Goal: Transaction & Acquisition: Book appointment/travel/reservation

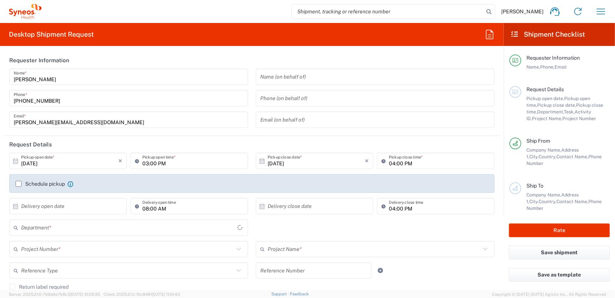
type input "6004"
type input "[GEOGRAPHIC_DATA]"
type input "Syneos Health Romania S.R.L"
click at [603, 13] on icon "button" at bounding box center [601, 12] width 12 height 12
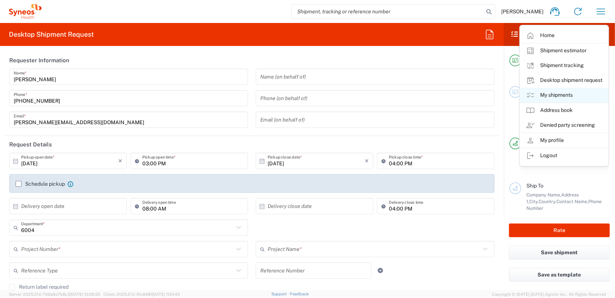
click at [560, 98] on link "My shipments" at bounding box center [564, 95] width 88 height 15
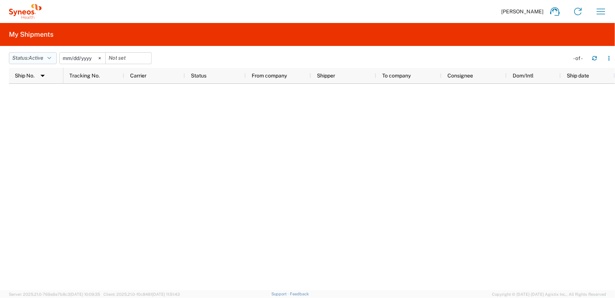
click at [43, 57] on span "Active" at bounding box center [36, 58] width 15 height 6
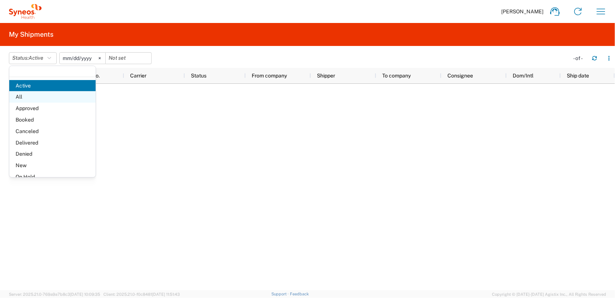
click at [51, 92] on span "All" at bounding box center [52, 96] width 86 height 11
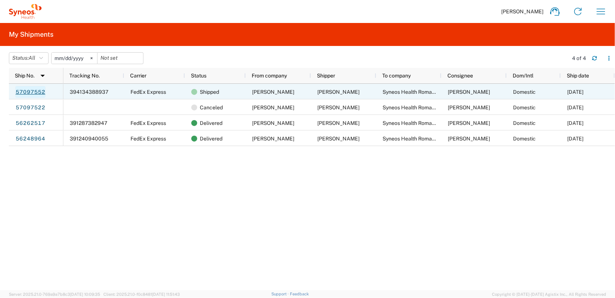
click at [21, 90] on link "57097552" at bounding box center [30, 92] width 30 height 12
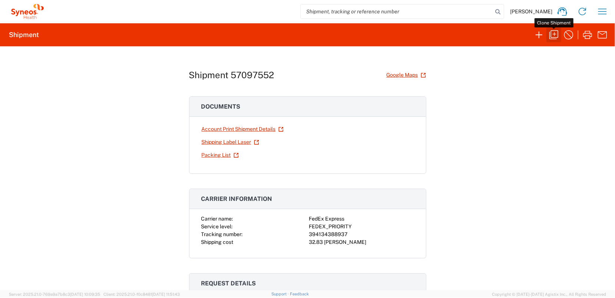
click at [559, 37] on icon "button" at bounding box center [553, 35] width 12 height 12
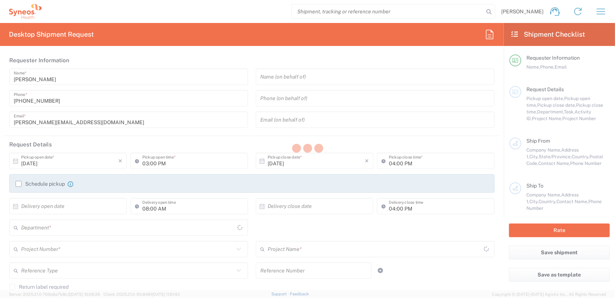
type input "09:00 AM"
type input "05:00 PM"
type input "03:00 AM"
type textarea "[PERSON_NAME][EMAIL_ADDRESS][DOMAIN_NAME]"
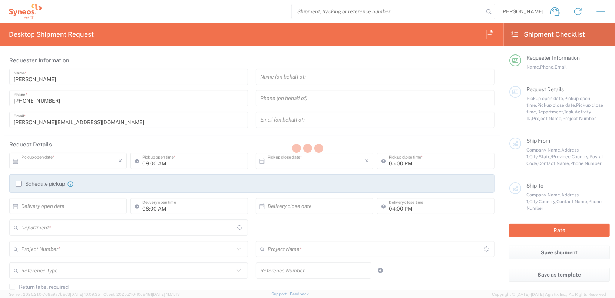
type input "[PERSON_NAME]"
type input "Str. Molidului 121"
type input "Sacele"
type input "[GEOGRAPHIC_DATA]"
type input "020945"
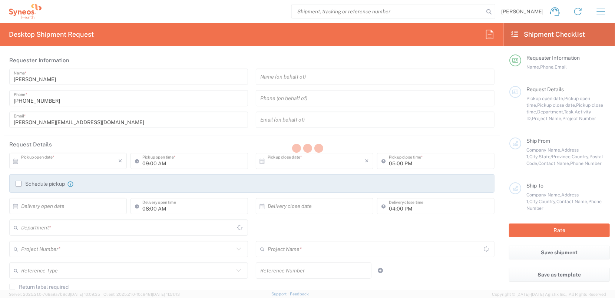
type input "[PERSON_NAME]"
type input "[PHONE_NUMBER]"
type input "[PERSON_NAME][EMAIL_ADDRESS][DOMAIN_NAME]"
type input "Residential/Home"
type input "Syneos Health Romania S.R.L"
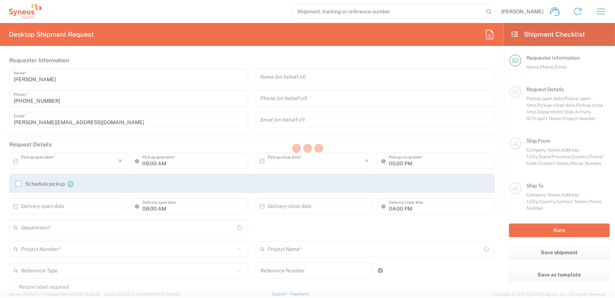
type input "Str. [PERSON_NAME] Nr. 8"
type input "[GEOGRAPHIC_DATA]"
type input "020945"
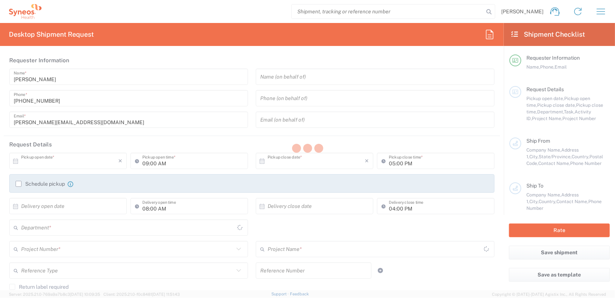
type input "[PERSON_NAME]"
type input "[PHONE_NUMBER]"
type input "Business (General)"
type input "Syneos Health Romania S.R.L"
type input "Sender/Shipper"
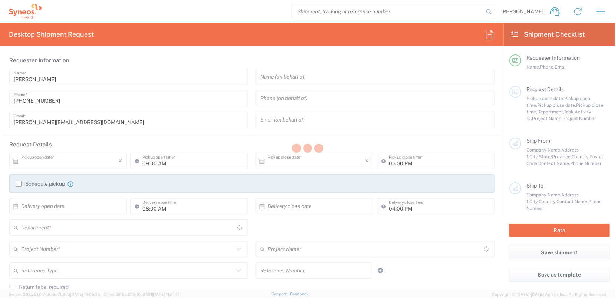
type input "Recipient Account"
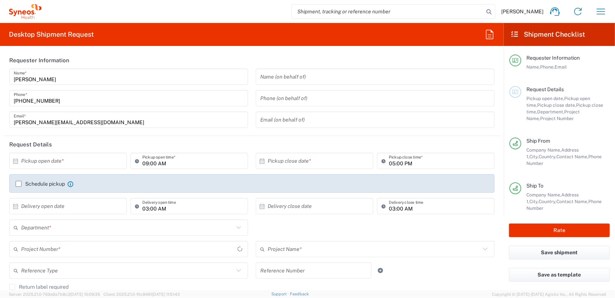
type input "Braşov"
type input "6004"
type input "Envelope"
type input "[GEOGRAPHIC_DATA]"
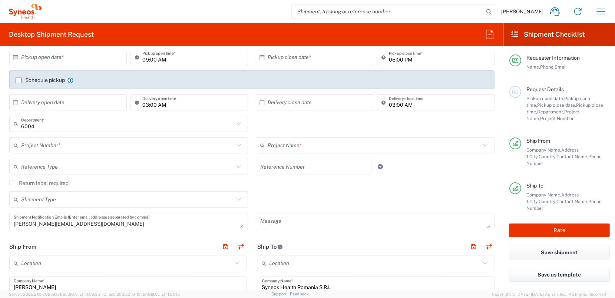
scroll to position [37, 0]
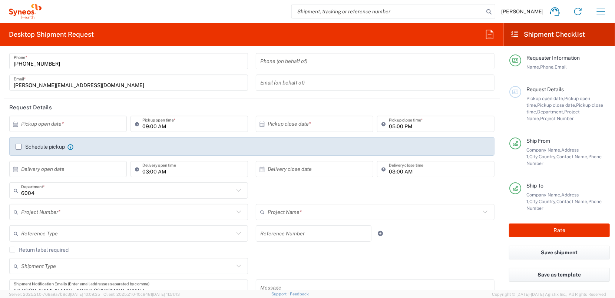
click at [40, 124] on input "text" at bounding box center [69, 123] width 97 height 13
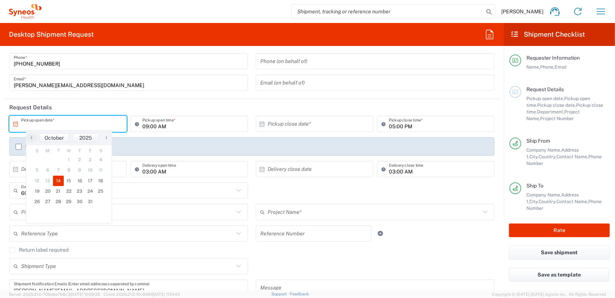
click at [59, 181] on span "14" at bounding box center [58, 181] width 11 height 10
type input "[DATE]"
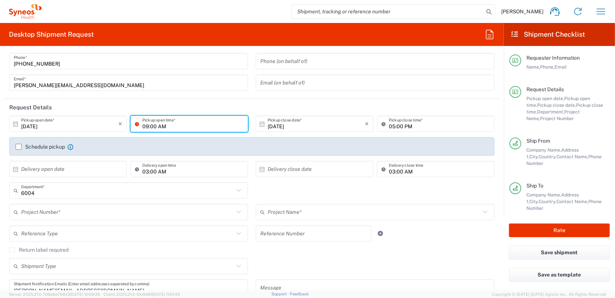
click at [167, 124] on input "09:00 AM" at bounding box center [192, 123] width 101 height 13
click at [156, 124] on input "3:00 AM" at bounding box center [192, 123] width 101 height 13
type input "03:00 PM"
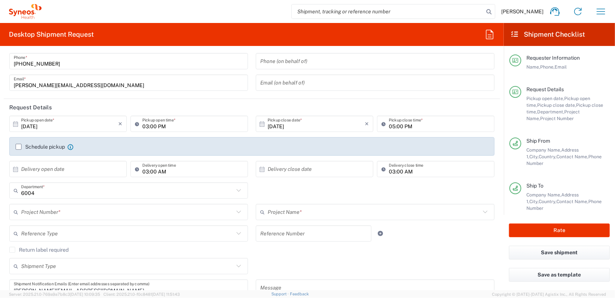
click at [265, 192] on div "6004 Department * 6004 3000 3100 3109 3110 3111 3112 3125 3130 3135 3136 3150 3…" at bounding box center [252, 192] width 493 height 21
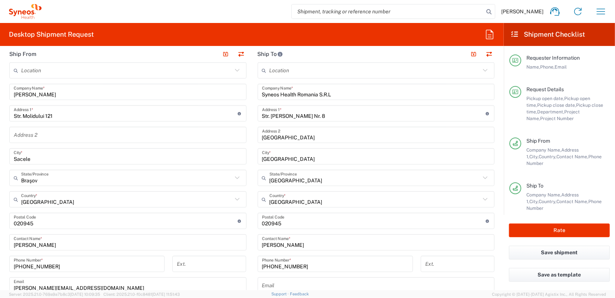
scroll to position [333, 0]
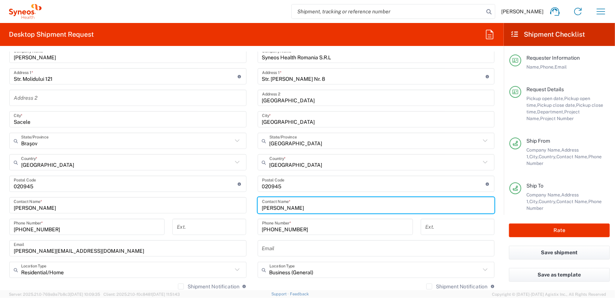
drag, startPoint x: 296, startPoint y: 207, endPoint x: 247, endPoint y: 211, distance: 48.6
click at [247, 211] on div "Ship From Location [PERSON_NAME] LLC-[GEOGRAPHIC_DATA] [GEOGRAPHIC_DATA] [GEOGR…" at bounding box center [252, 196] width 496 height 374
type input "[PERSON_NAME]"
click at [288, 246] on input "text" at bounding box center [376, 248] width 228 height 13
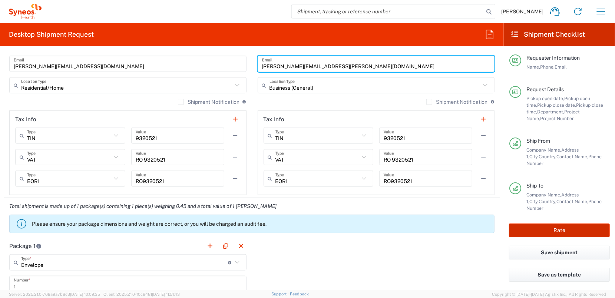
scroll to position [519, 0]
type input "[PERSON_NAME][EMAIL_ADDRESS][PERSON_NAME][DOMAIN_NAME]"
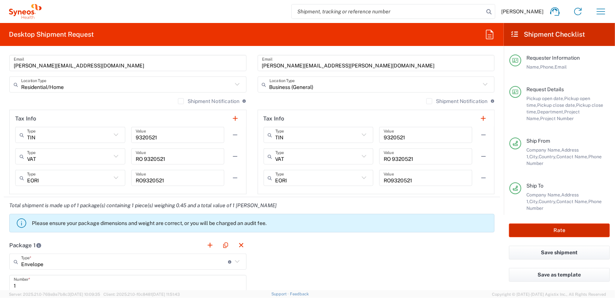
click at [582, 230] on button "Rate" at bounding box center [559, 230] width 101 height 14
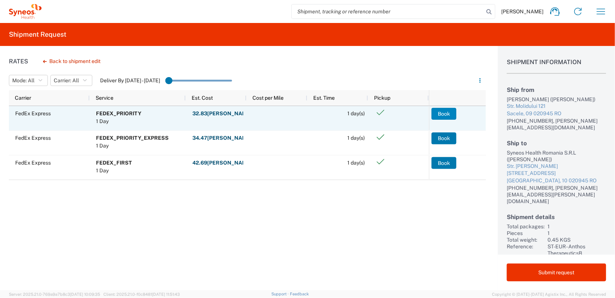
click at [446, 111] on button "Book" at bounding box center [443, 114] width 25 height 12
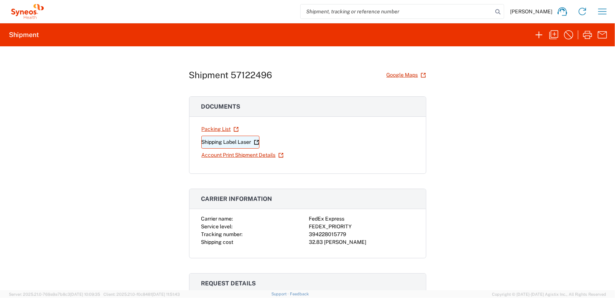
click at [216, 139] on link "Shipping Label Laser" at bounding box center [230, 142] width 58 height 13
